Goal: Information Seeking & Learning: Check status

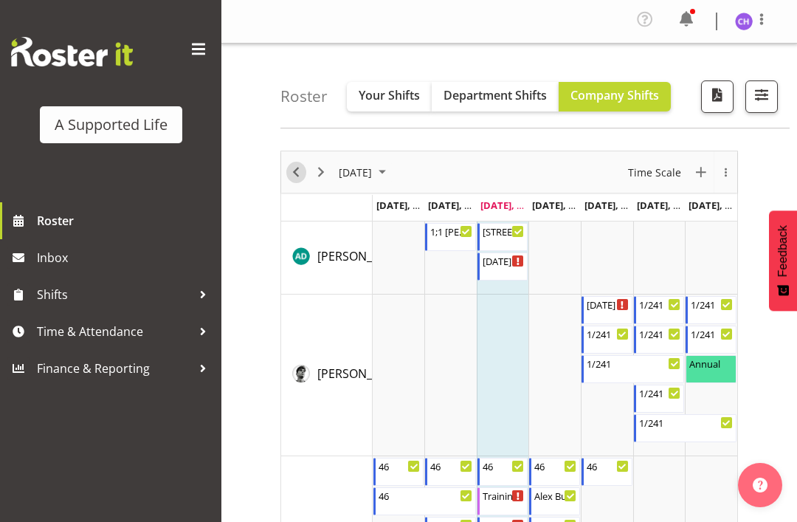
click at [292, 168] on span "Previous" at bounding box center [296, 172] width 18 height 18
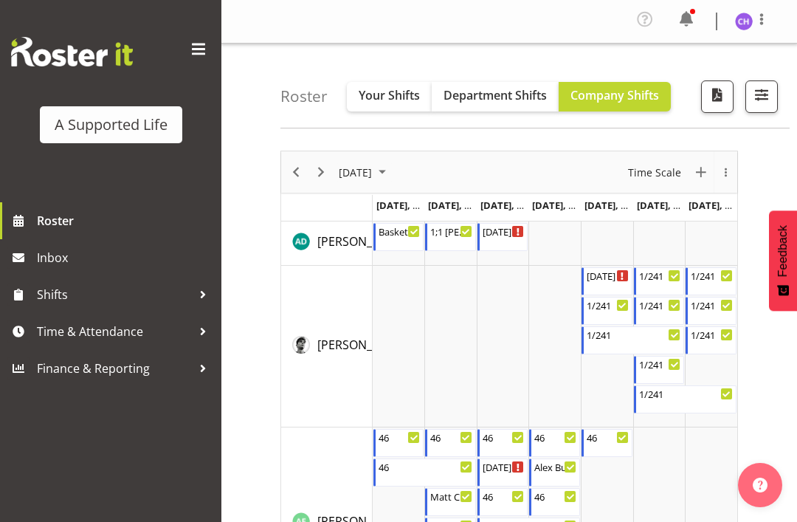
click at [766, 90] on span "button" at bounding box center [761, 94] width 19 height 19
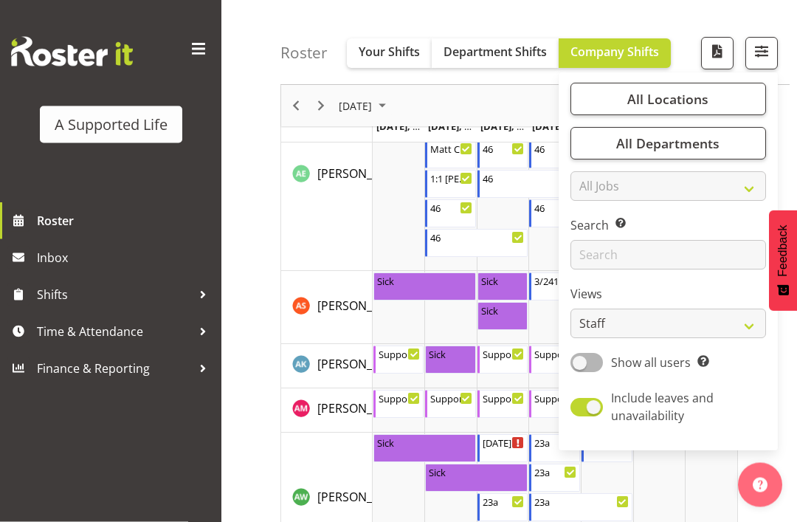
scroll to position [627, 0]
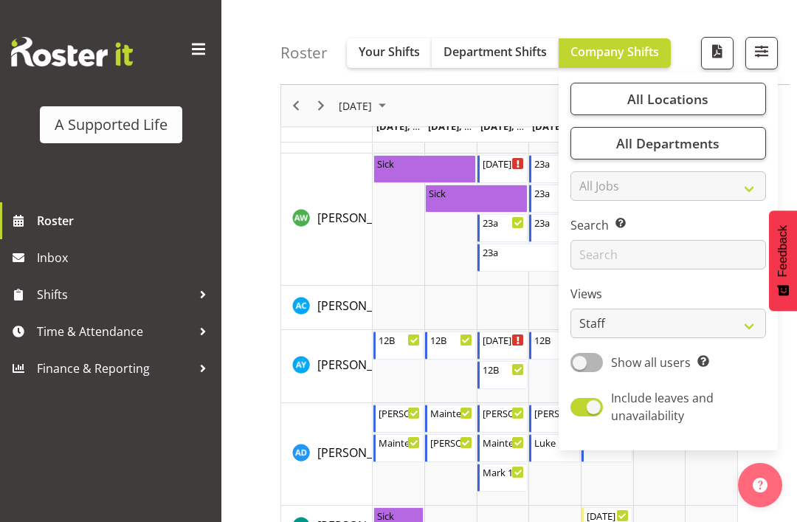
click at [673, 102] on span "All Locations" at bounding box center [668, 99] width 81 height 18
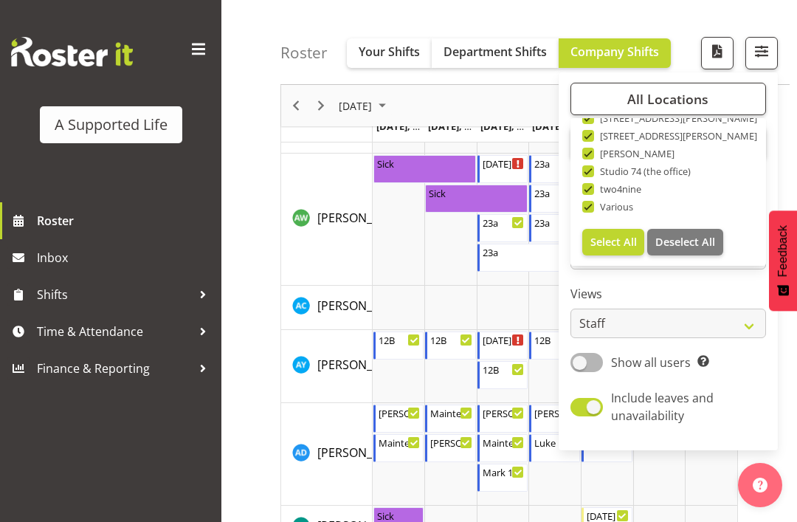
scroll to position [496, 0]
click at [694, 242] on span "Deselect All" at bounding box center [686, 242] width 60 height 14
checkbox input "false"
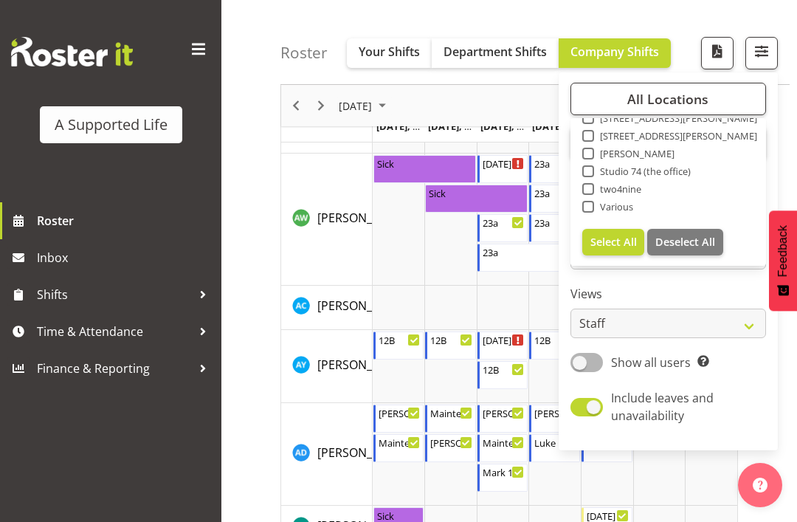
checkbox input "false"
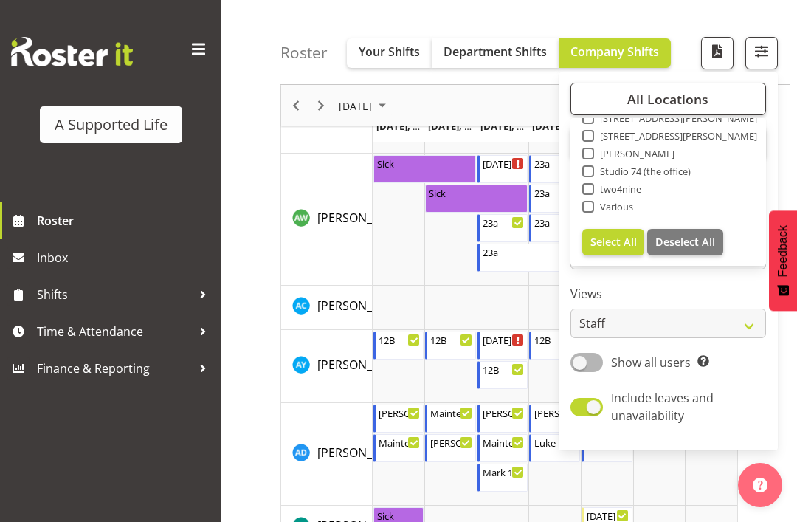
checkbox input "false"
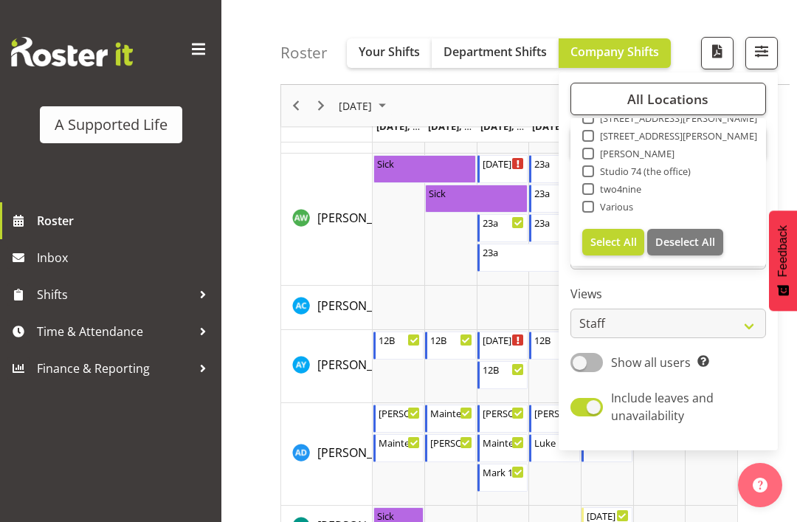
checkbox input "false"
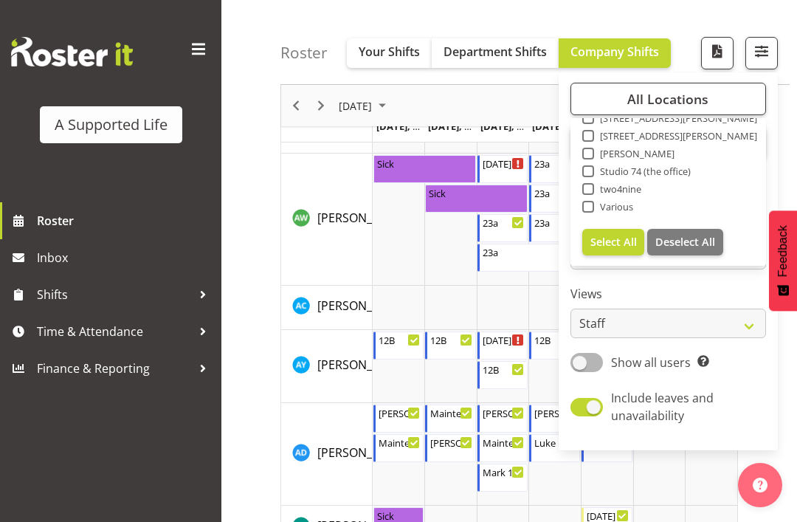
checkbox input "false"
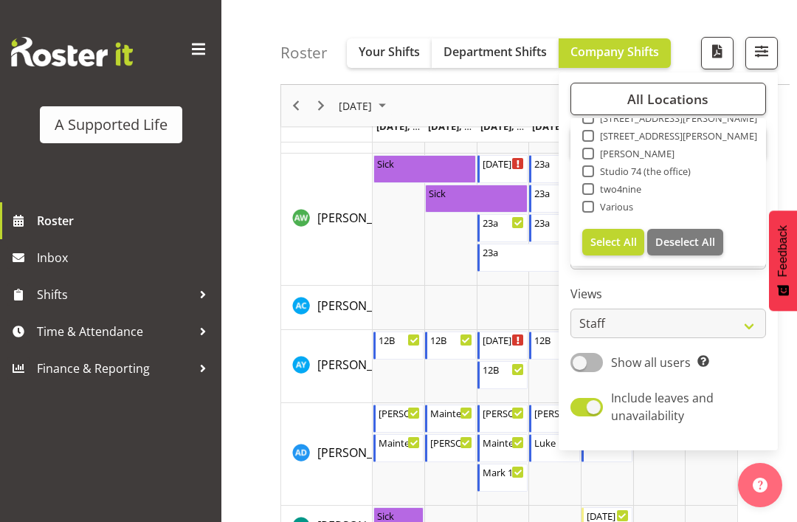
checkbox input "false"
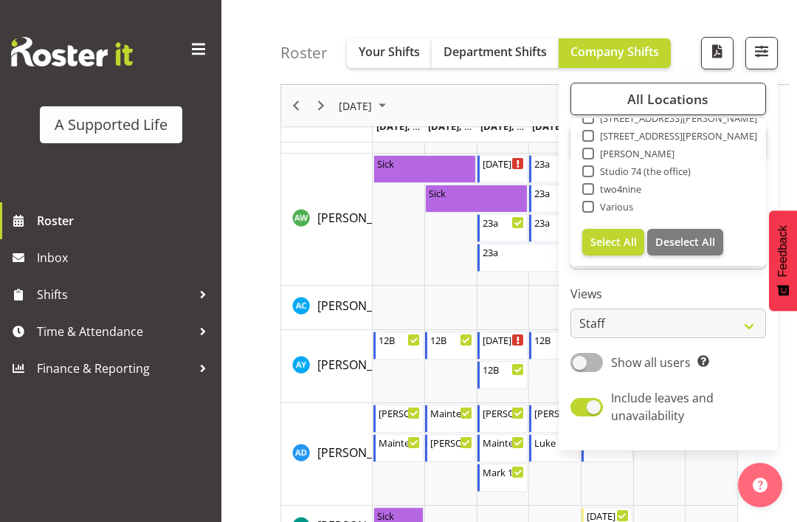
checkbox input "false"
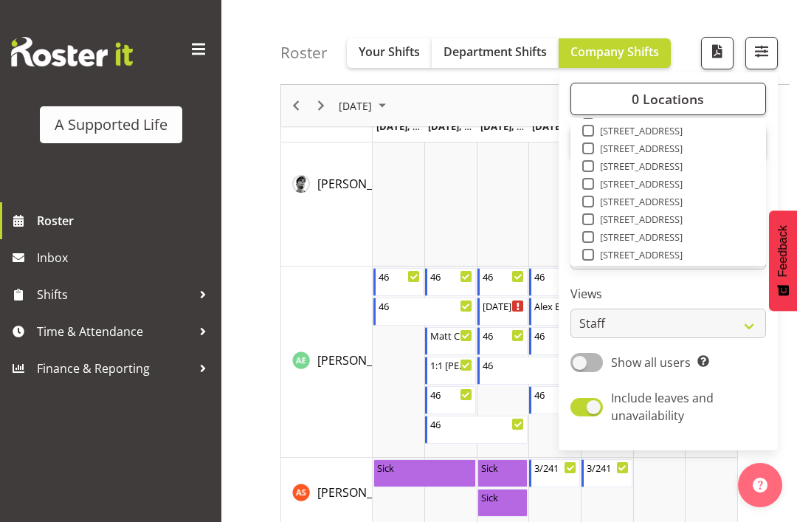
scroll to position [185, 0]
click at [590, 218] on span at bounding box center [589, 216] width 12 height 12
click at [590, 218] on input "[STREET_ADDRESS]" at bounding box center [588, 217] width 10 height 10
checkbox input "true"
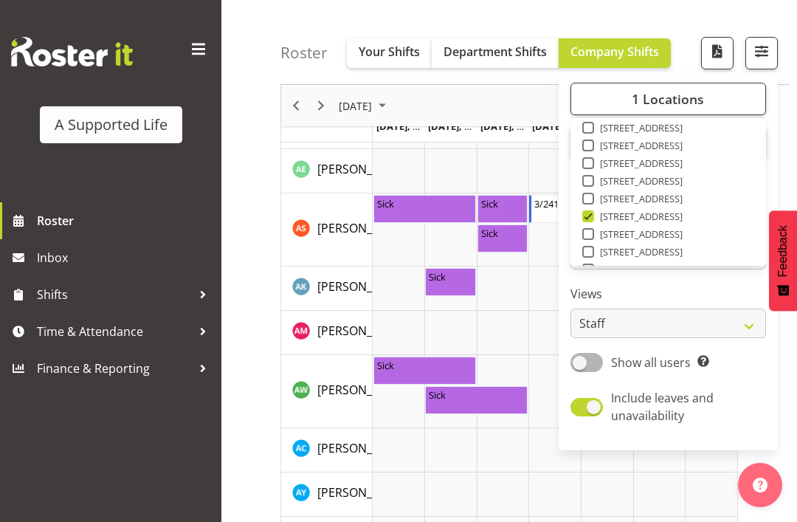
click at [496, 38] on button "Department Shifts" at bounding box center [495, 53] width 127 height 30
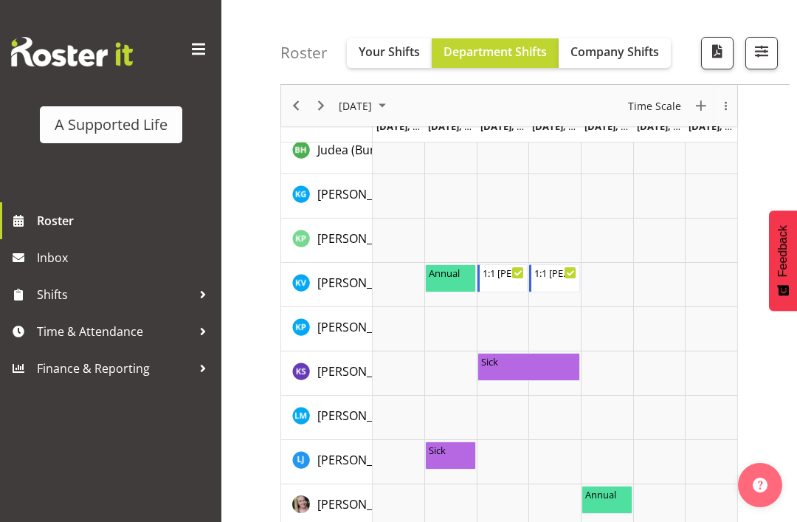
scroll to position [2143, 0]
click at [571, 272] on icon "Timeline Week of August 20, 2025" at bounding box center [571, 272] width 7 height 5
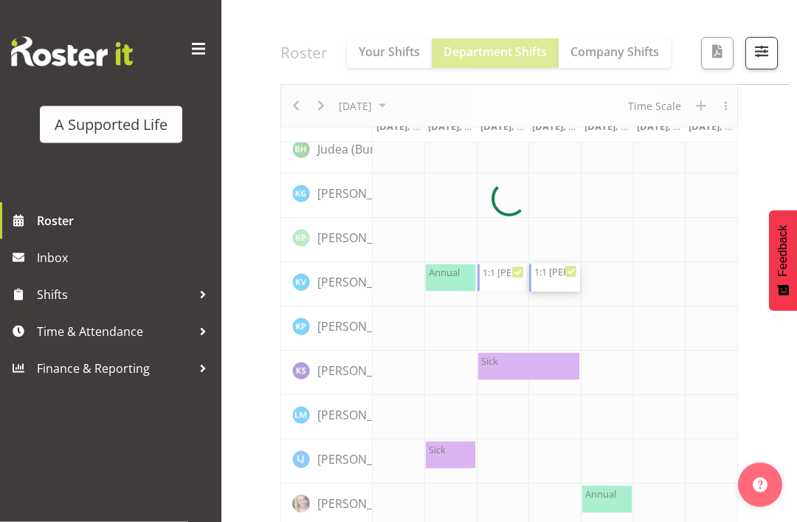
scroll to position [2143, 0]
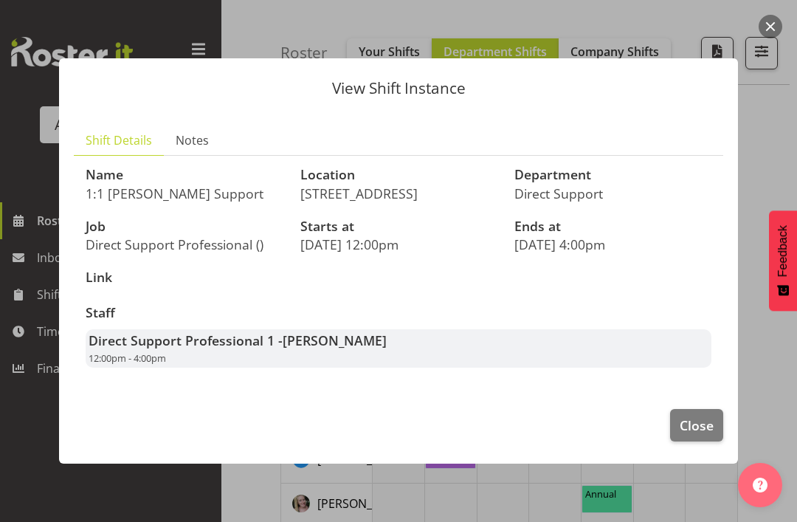
click at [766, 158] on div at bounding box center [398, 261] width 797 height 522
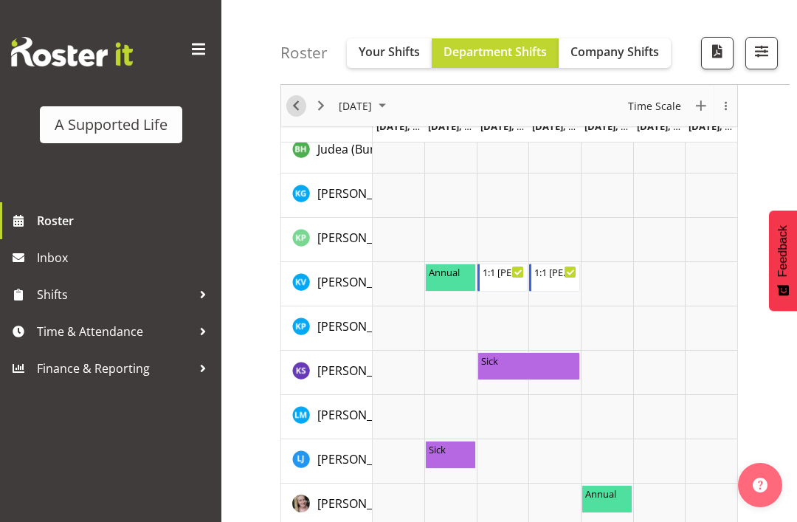
click at [293, 105] on span "Previous" at bounding box center [296, 106] width 18 height 18
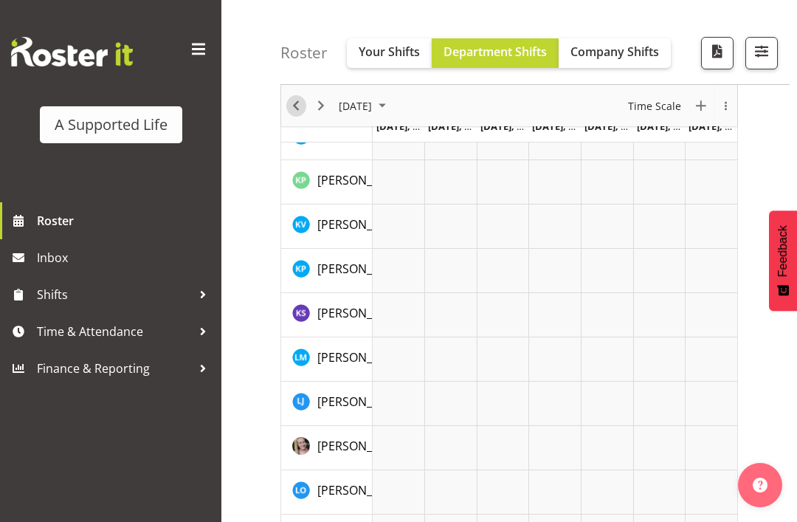
scroll to position [161, 0]
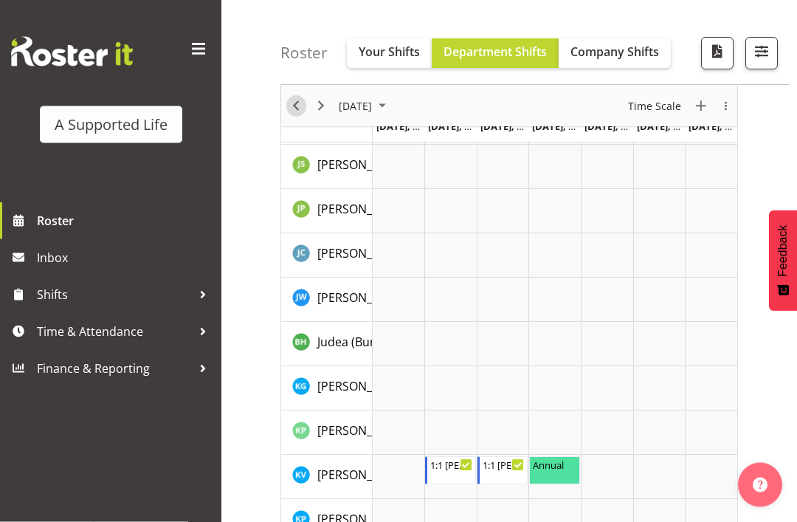
scroll to position [1894, 0]
click at [557, 473] on div "Annual 9:00 AM - 8:00 PM" at bounding box center [554, 470] width 45 height 28
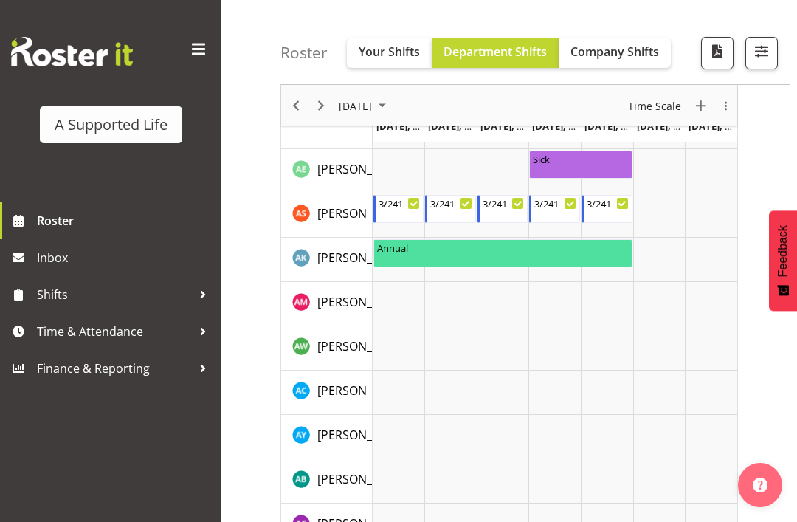
click at [552, 464] on td "Timeline Week of August 13, 2025" at bounding box center [555, 481] width 52 height 44
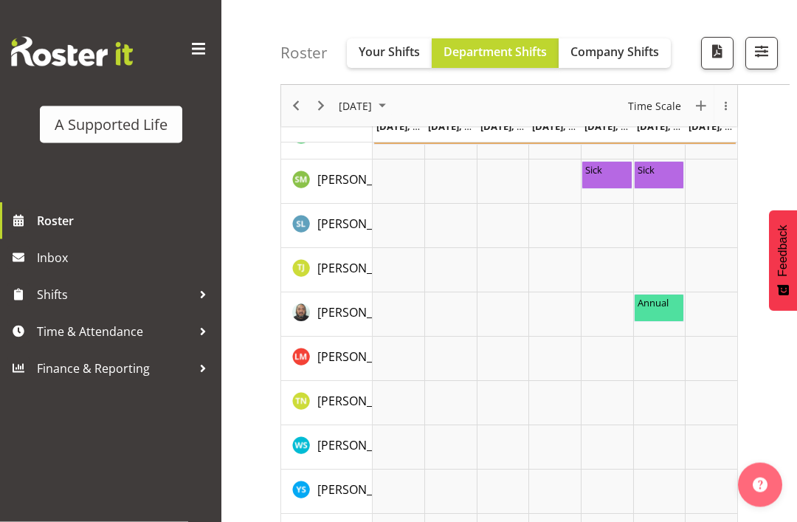
scroll to position [3974, 0]
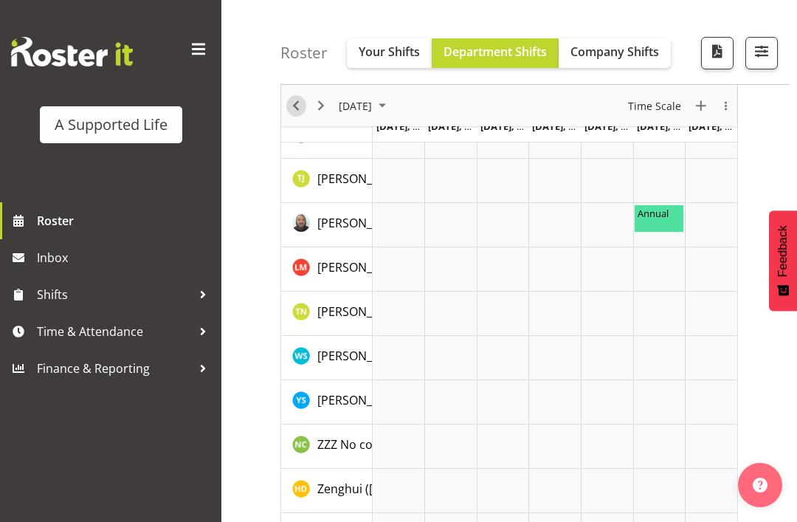
click at [288, 112] on span "Previous" at bounding box center [296, 106] width 18 height 18
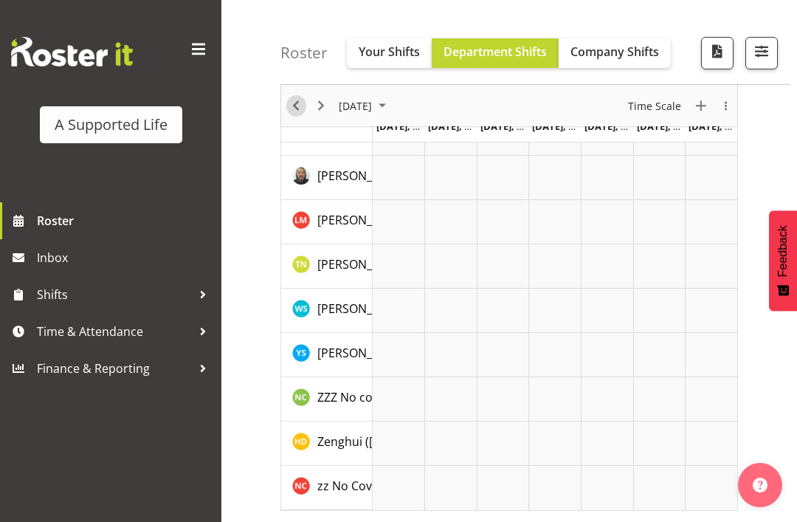
scroll to position [161, 0]
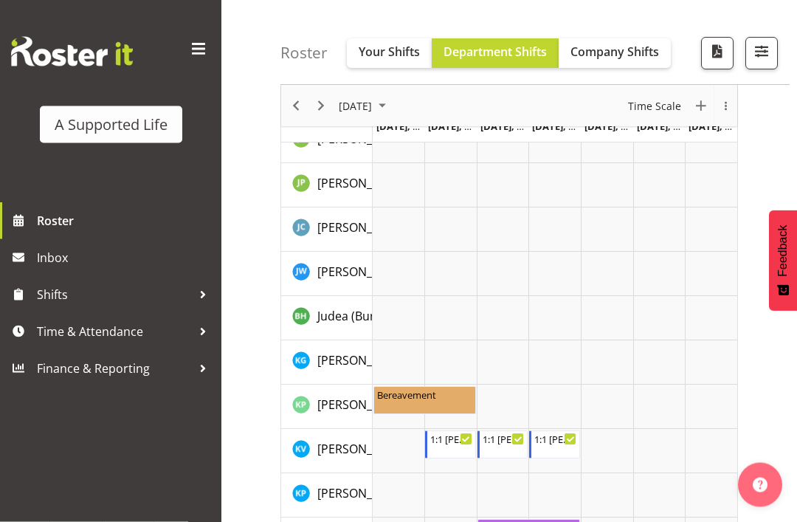
scroll to position [1977, 0]
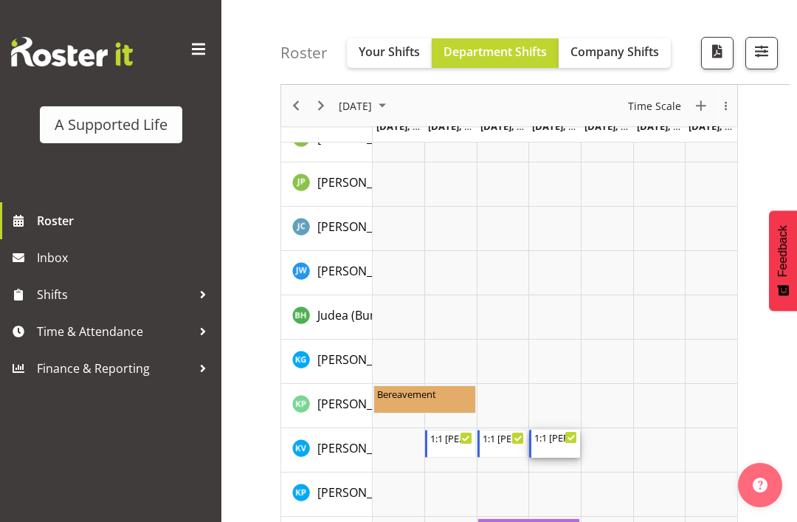
click at [557, 439] on div "1:1 [PERSON_NAME] Support" at bounding box center [556, 437] width 43 height 15
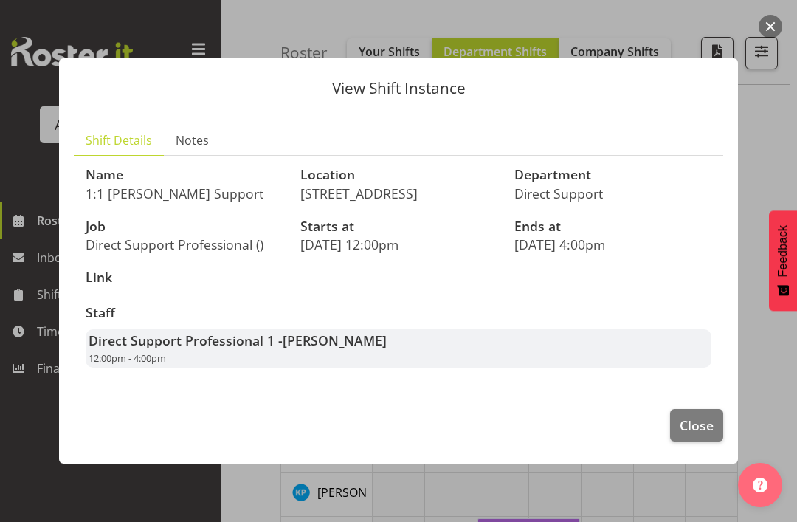
click at [774, 24] on button "button" at bounding box center [771, 27] width 24 height 24
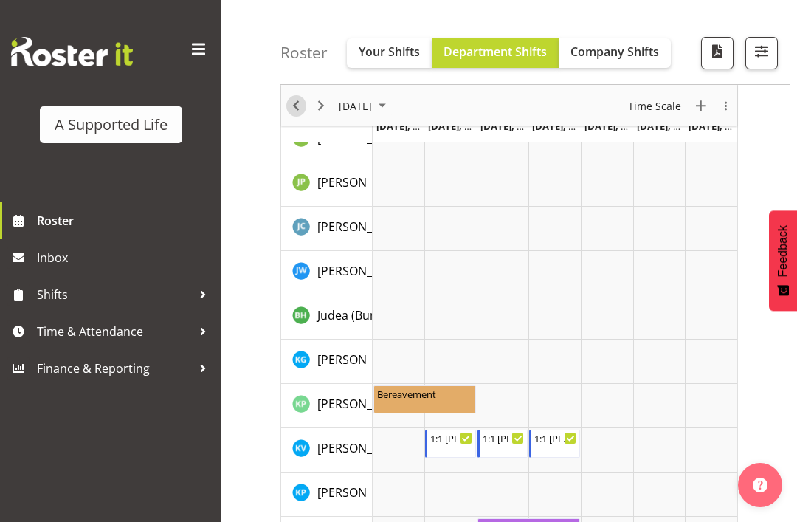
click at [290, 103] on span "Previous" at bounding box center [296, 106] width 18 height 18
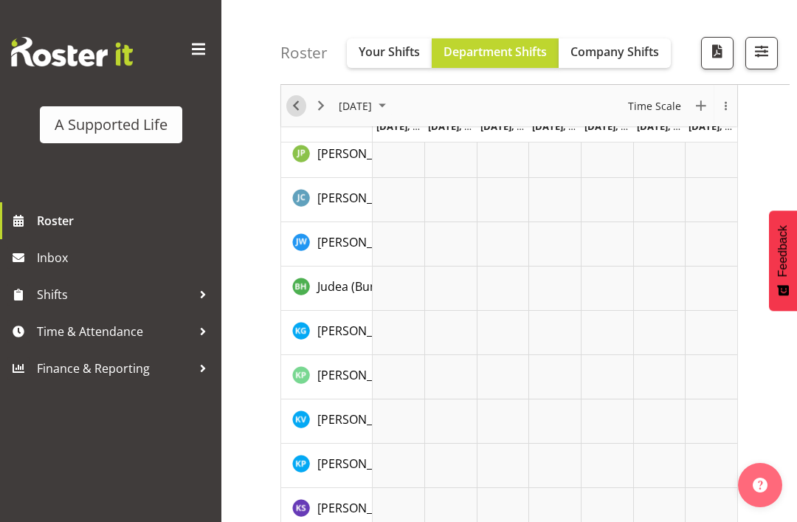
scroll to position [161, 0]
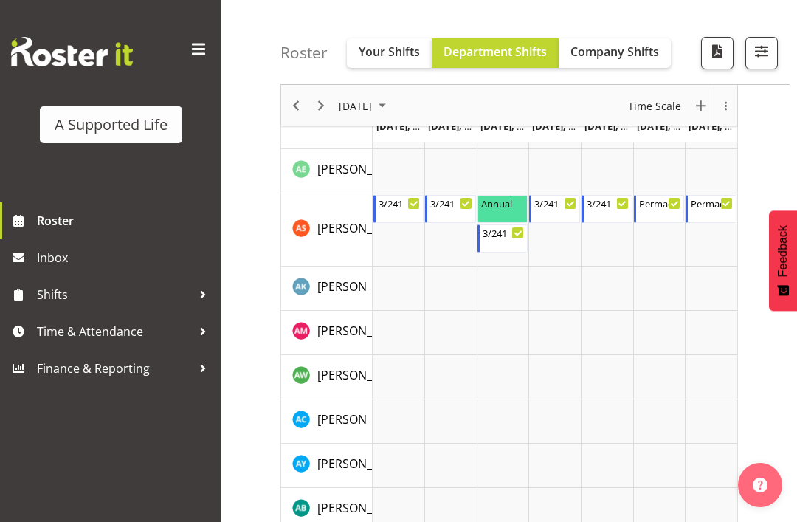
click at [294, 103] on span "Previous" at bounding box center [296, 106] width 18 height 18
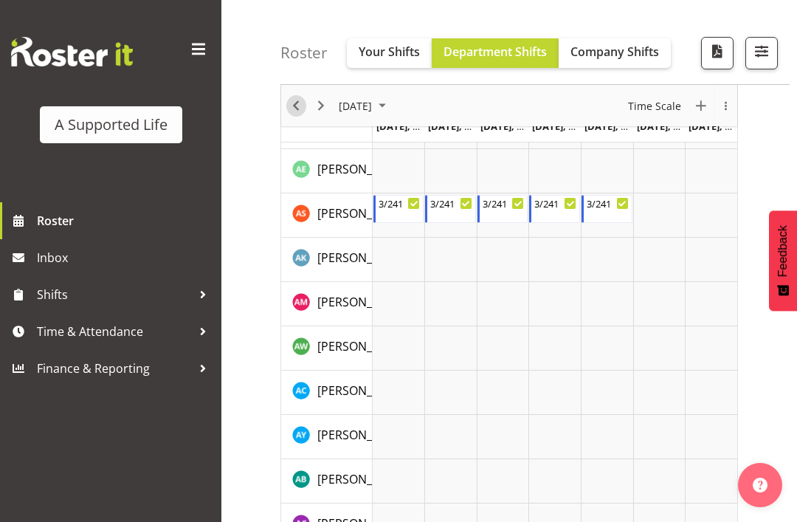
click at [293, 107] on span "Previous" at bounding box center [296, 106] width 18 height 18
click at [300, 112] on span "Previous" at bounding box center [296, 106] width 18 height 18
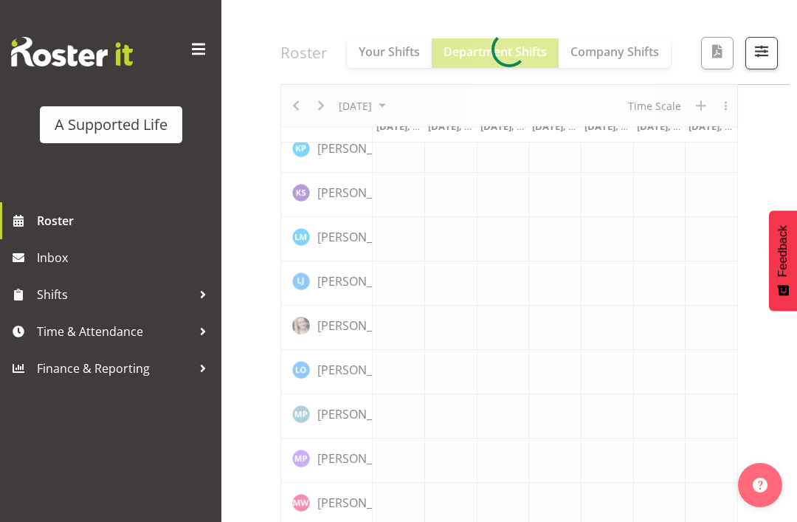
scroll to position [2151, 0]
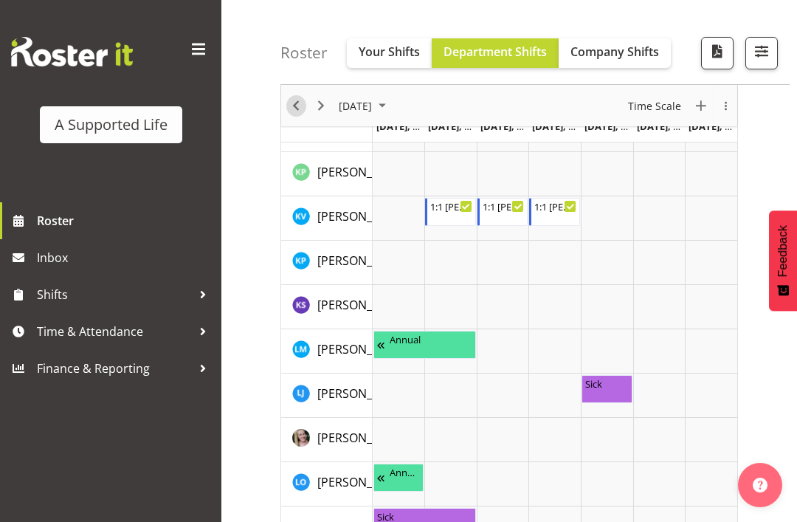
click at [295, 99] on span "Previous" at bounding box center [296, 106] width 18 height 18
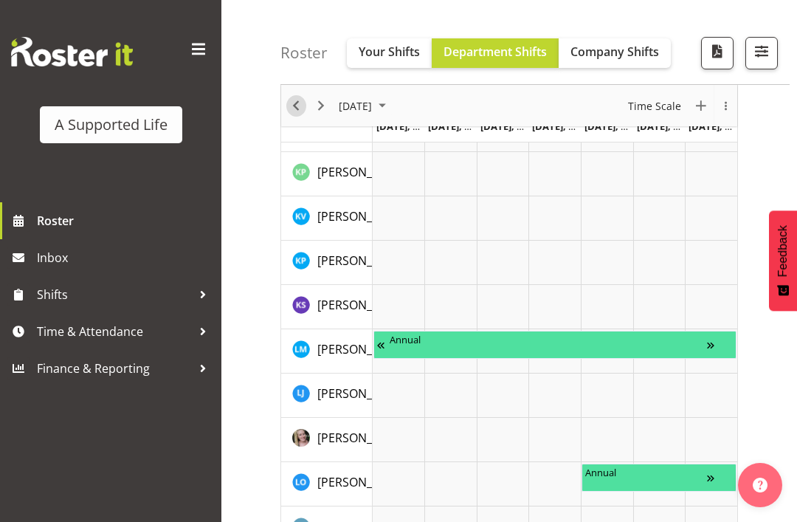
scroll to position [161, 0]
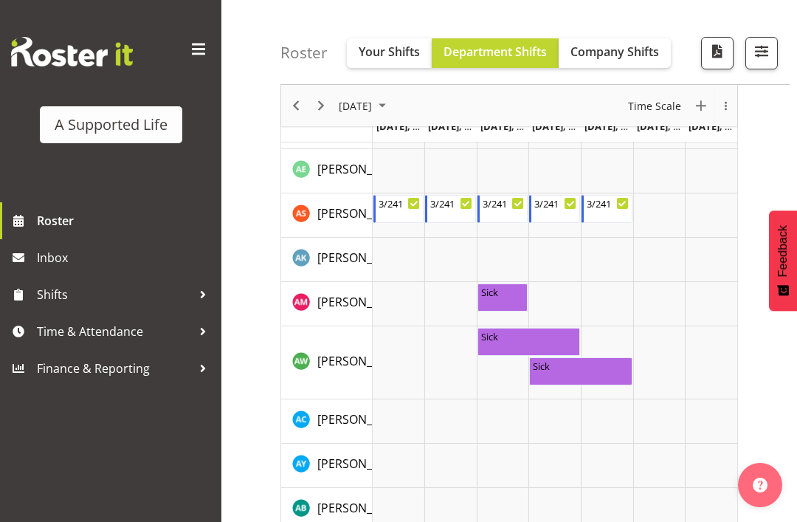
click at [303, 105] on span "Previous" at bounding box center [296, 106] width 18 height 18
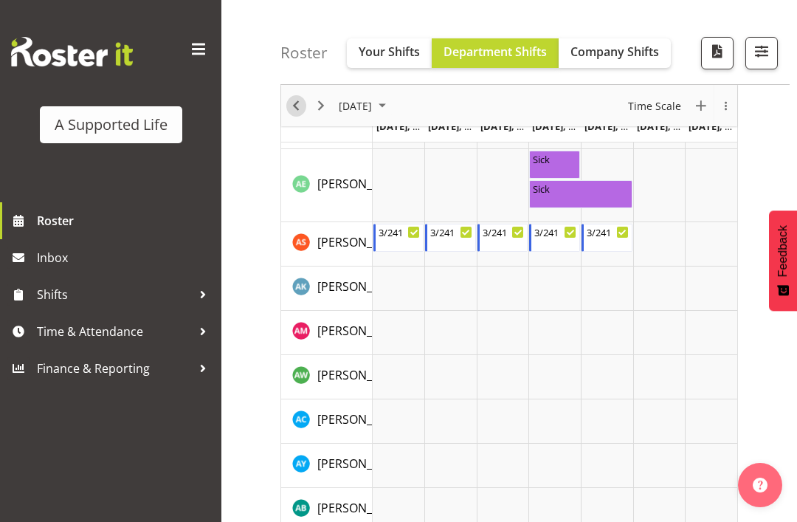
click at [292, 113] on span "Previous" at bounding box center [296, 106] width 18 height 18
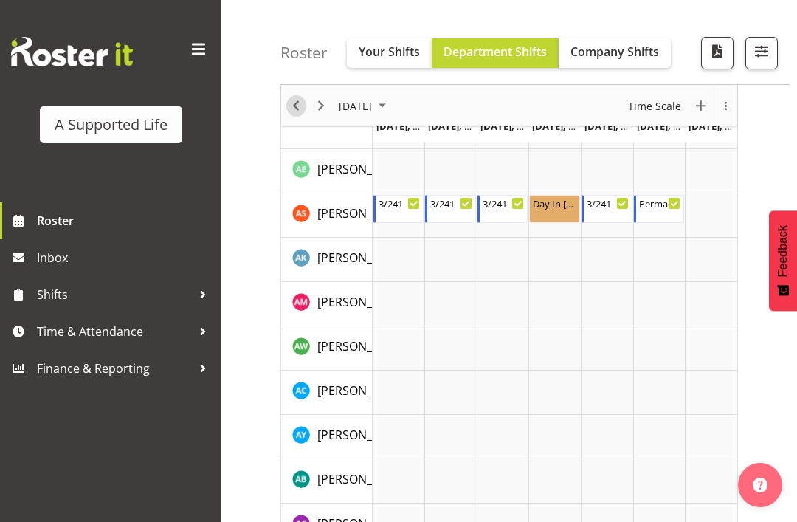
click at [295, 108] on span "Previous" at bounding box center [296, 106] width 18 height 18
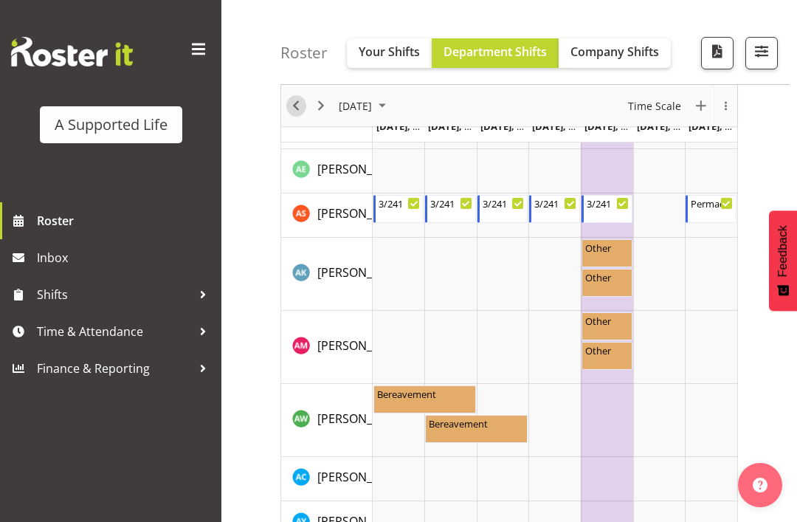
click at [298, 106] on span "Previous" at bounding box center [296, 106] width 18 height 18
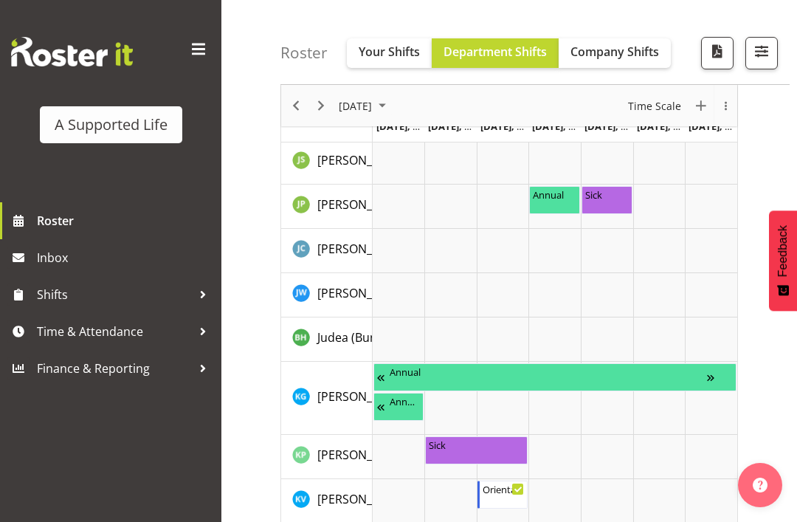
scroll to position [1985, 0]
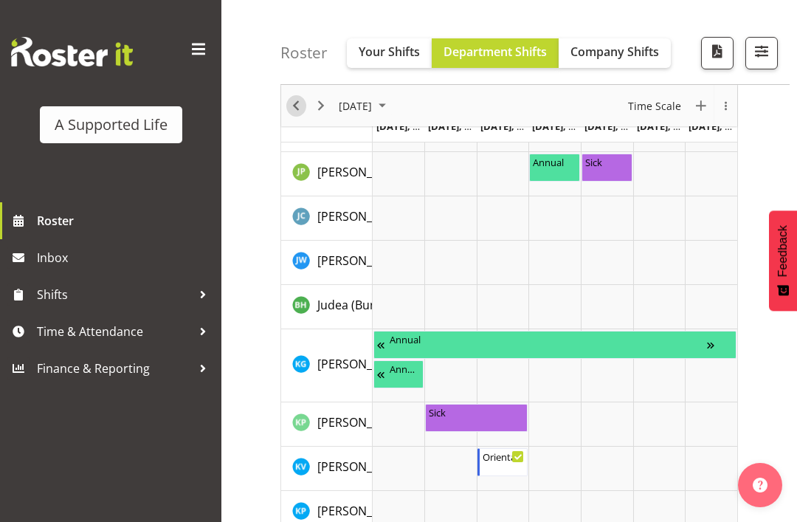
click at [288, 103] on span "Previous" at bounding box center [296, 106] width 18 height 18
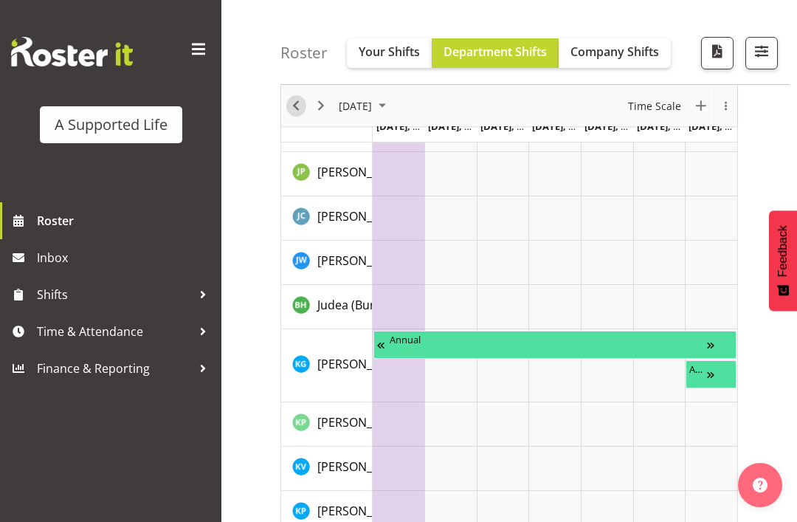
scroll to position [161, 0]
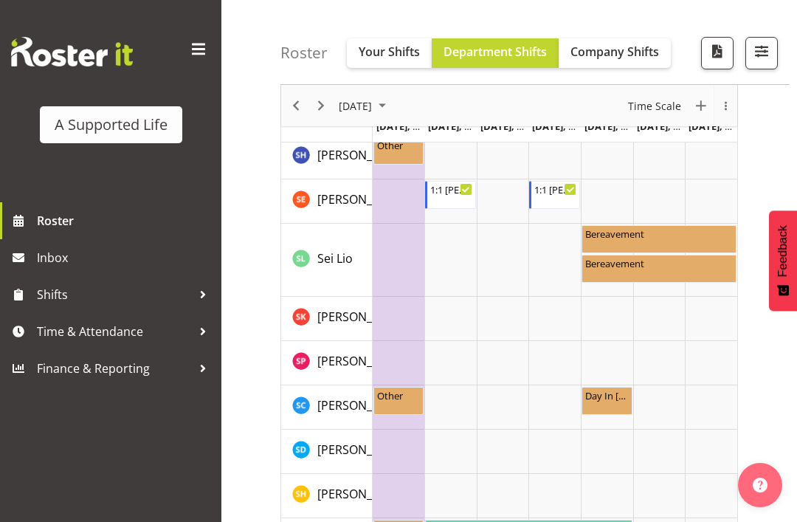
scroll to position [3627, 0]
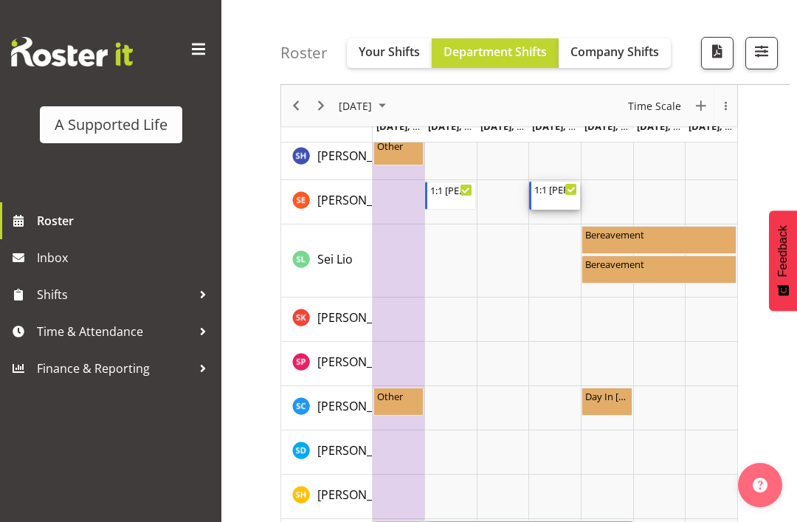
click at [554, 185] on div "1:1 [PERSON_NAME] Support" at bounding box center [556, 189] width 43 height 15
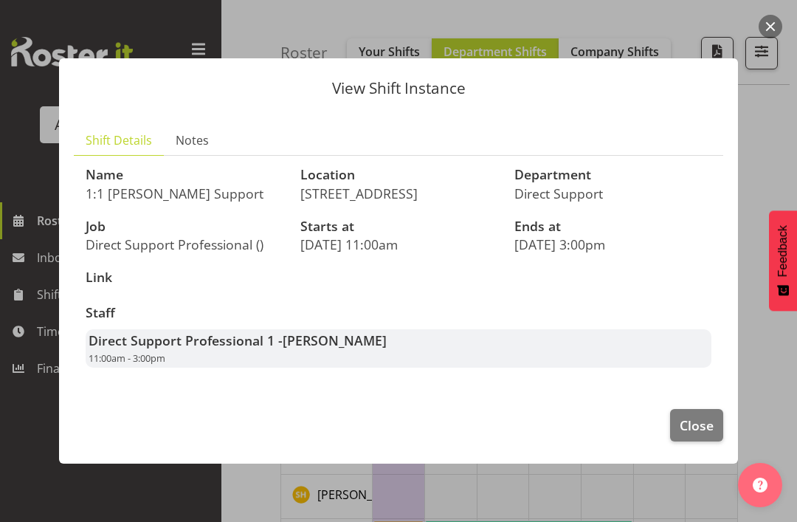
click at [693, 435] on span "Close" at bounding box center [697, 425] width 34 height 19
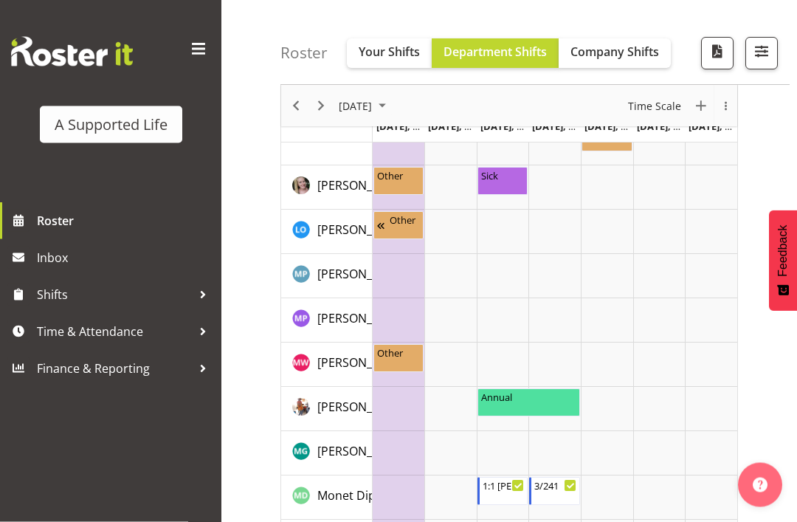
scroll to position [2396, 0]
